Goal: Information Seeking & Learning: Learn about a topic

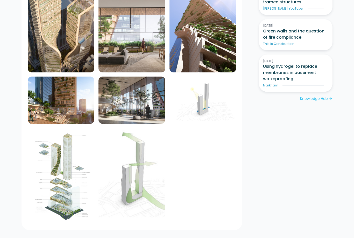
scroll to position [391, 0]
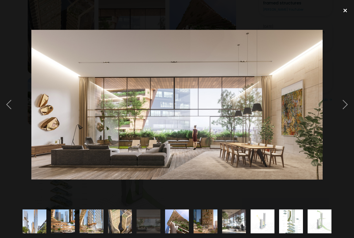
click at [341, 14] on div at bounding box center [345, 10] width 18 height 11
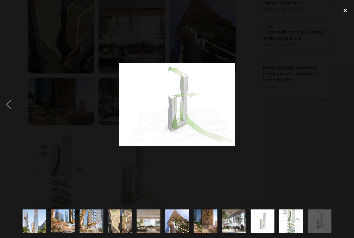
click at [345, 15] on div at bounding box center [345, 10] width 18 height 11
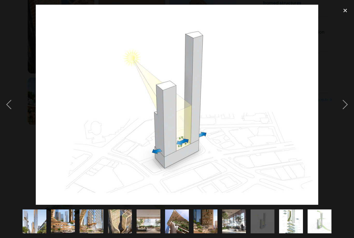
click at [218, 98] on img at bounding box center [177, 105] width 283 height 200
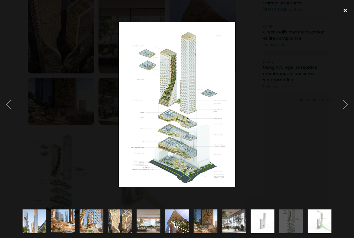
click at [342, 12] on div at bounding box center [345, 10] width 18 height 11
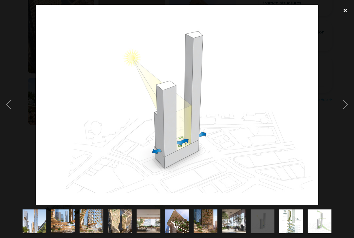
click at [343, 12] on div at bounding box center [345, 10] width 18 height 11
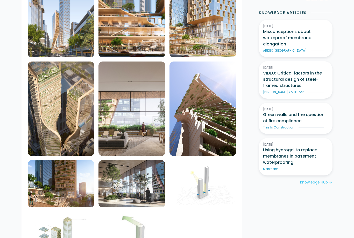
click at [78, 57] on img at bounding box center [61, 10] width 67 height 94
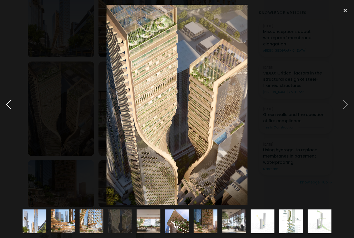
click at [12, 117] on div at bounding box center [9, 105] width 18 height 200
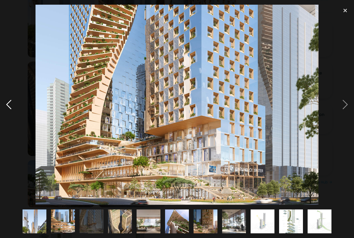
click at [8, 117] on div at bounding box center [9, 105] width 18 height 200
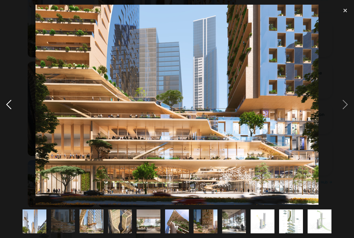
click at [14, 117] on div at bounding box center [9, 105] width 18 height 200
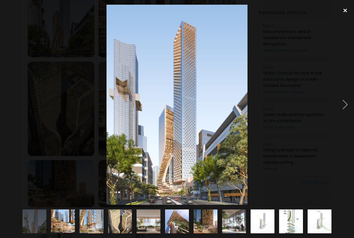
click at [347, 6] on div at bounding box center [345, 10] width 18 height 11
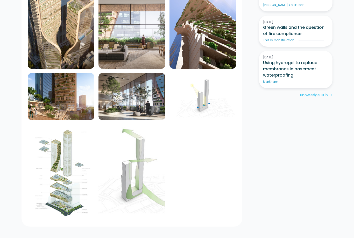
scroll to position [396, 0]
